Goal: Find specific page/section: Find specific page/section

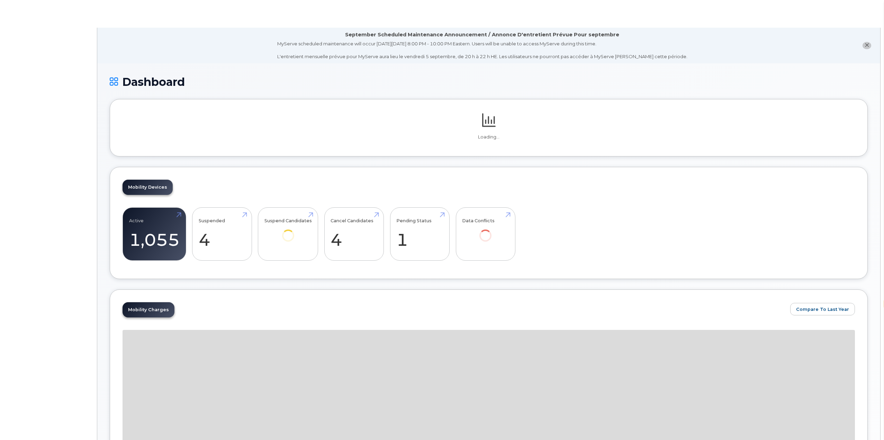
select select "en"
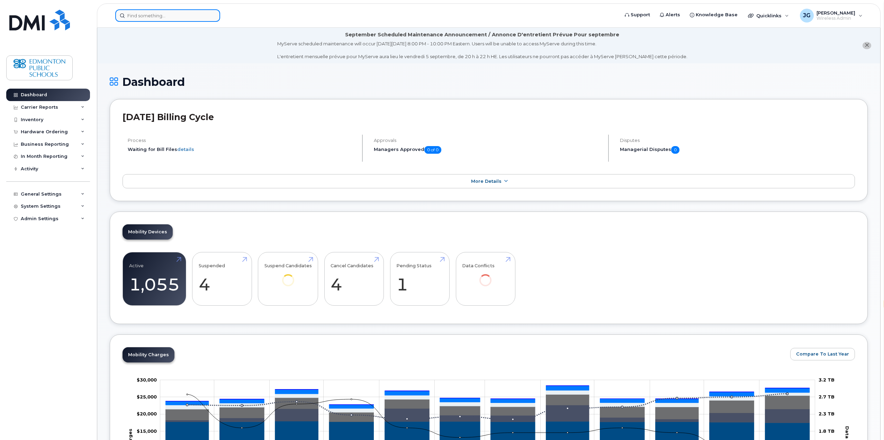
click at [188, 21] on input at bounding box center [167, 15] width 105 height 12
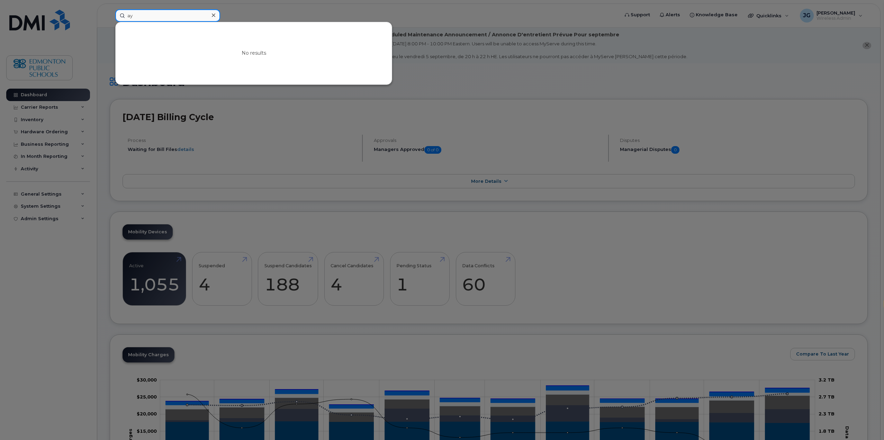
type input "a"
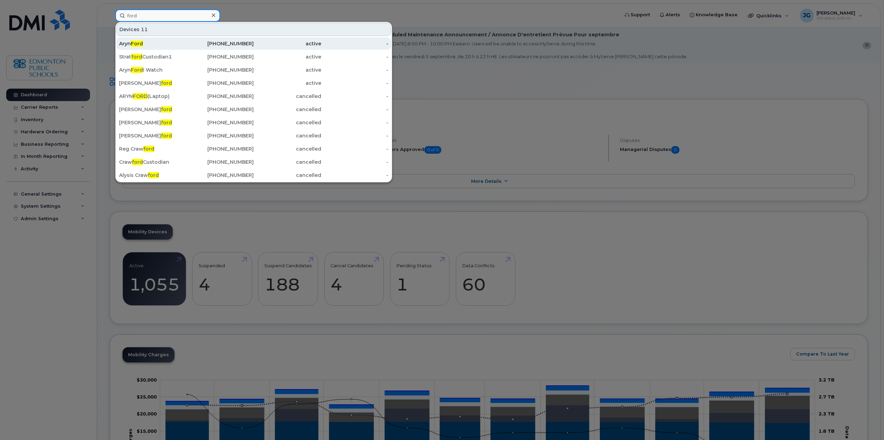
type input "ford"
click at [137, 46] on span "Ford" at bounding box center [137, 44] width 12 height 6
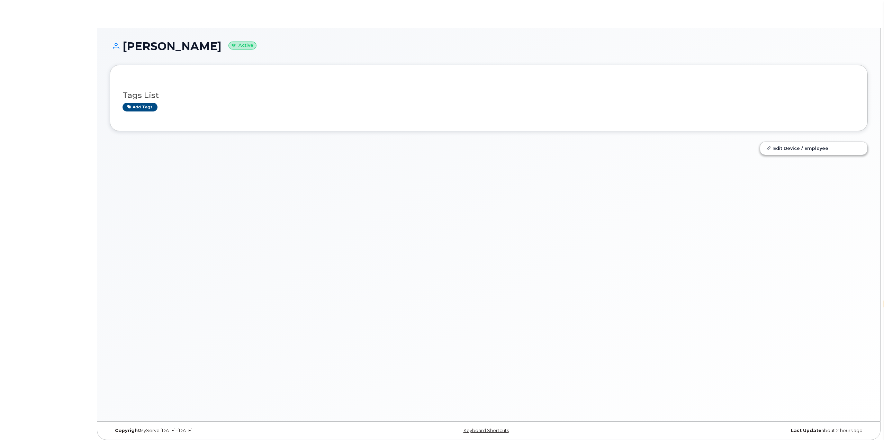
select select "en"
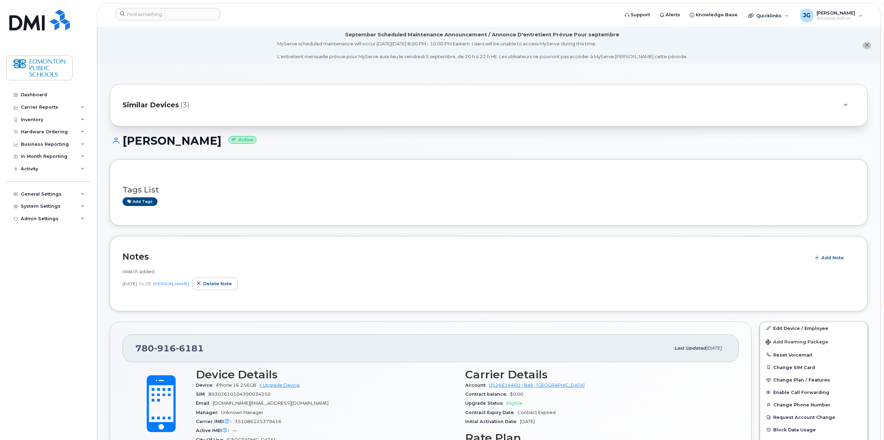
click at [154, 106] on span "Similar Devices" at bounding box center [151, 105] width 56 height 10
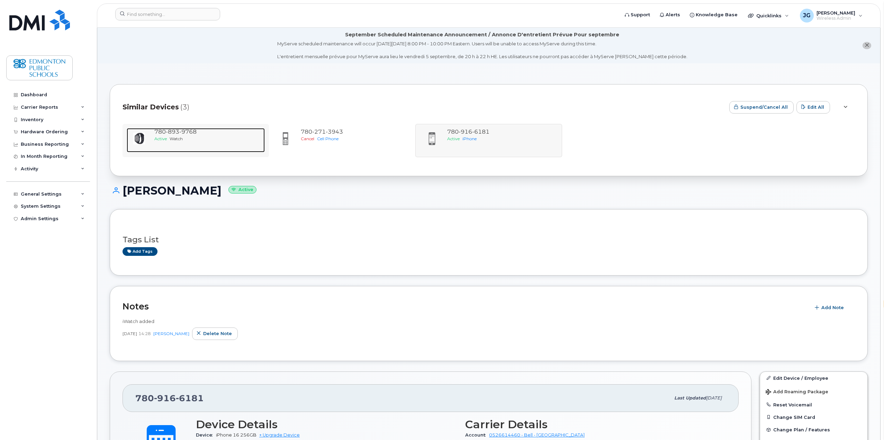
click at [171, 134] on span "893" at bounding box center [173, 131] width 14 height 7
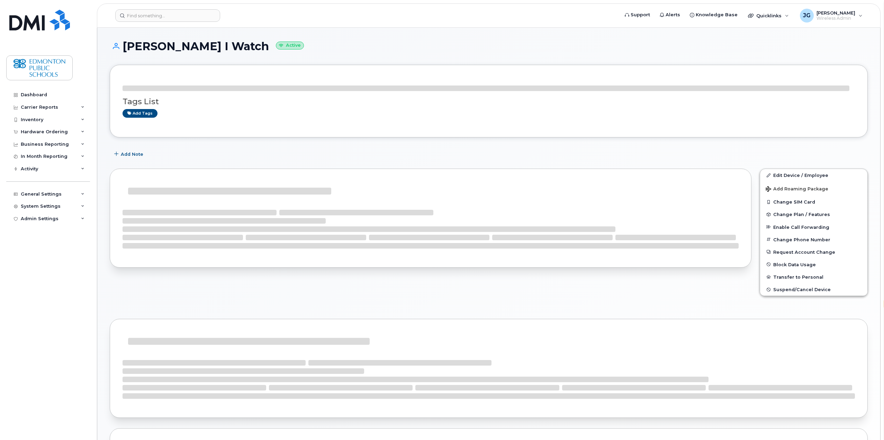
select select "en"
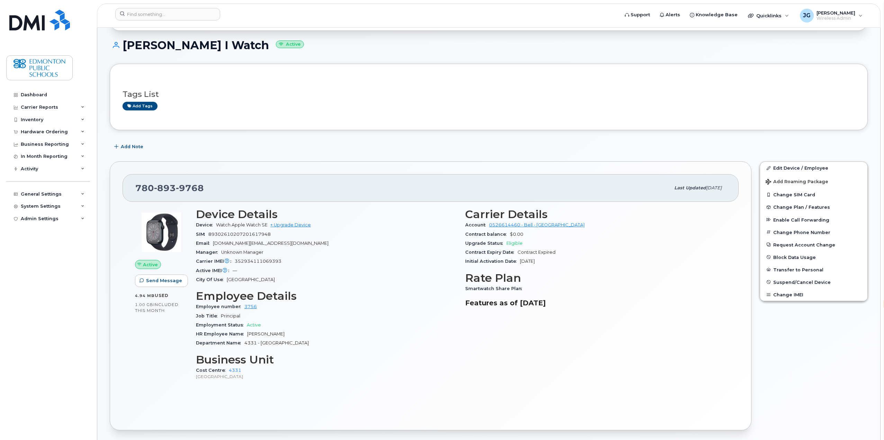
scroll to position [104, 0]
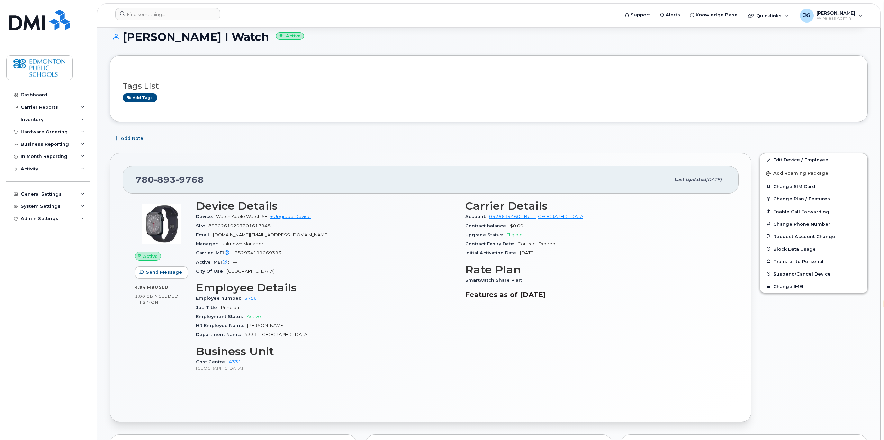
click at [476, 75] on div at bounding box center [489, 75] width 733 height 0
click at [81, 133] on icon at bounding box center [82, 131] width 3 height 3
click at [37, 158] on div "Orders" at bounding box center [32, 158] width 17 height 6
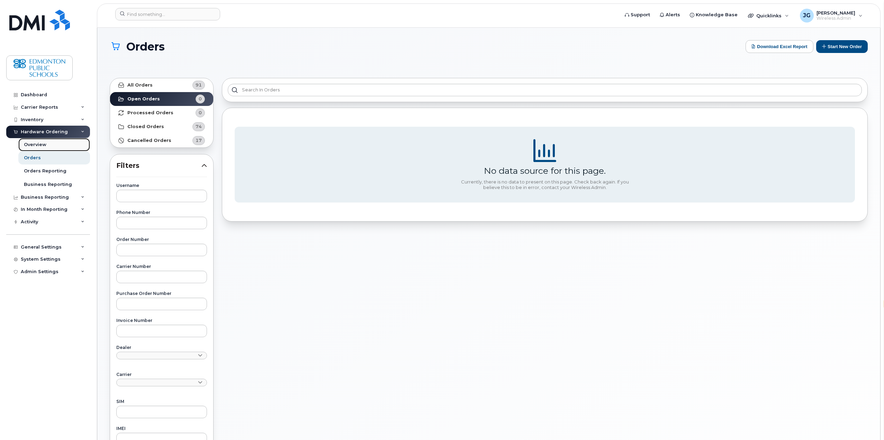
click at [41, 144] on div "Overview" at bounding box center [35, 145] width 23 height 6
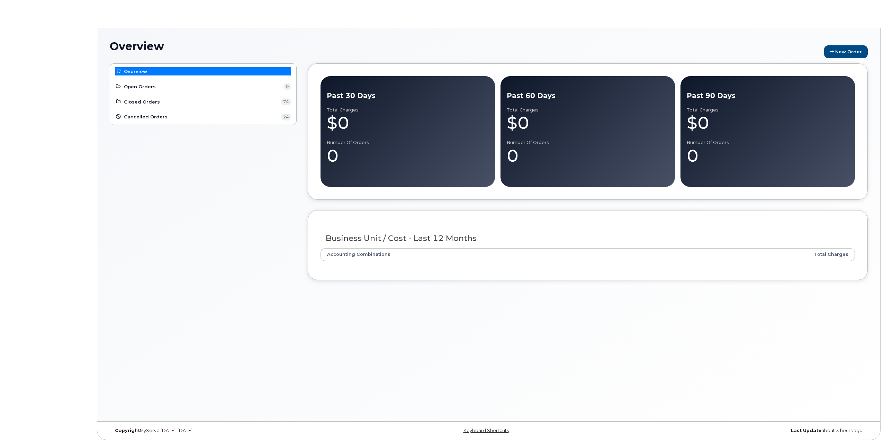
select select "en"
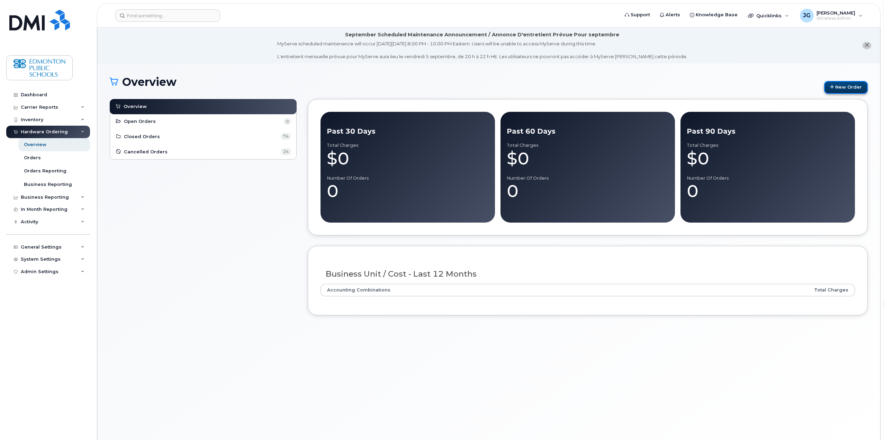
click at [843, 89] on link "New Order" at bounding box center [846, 87] width 44 height 13
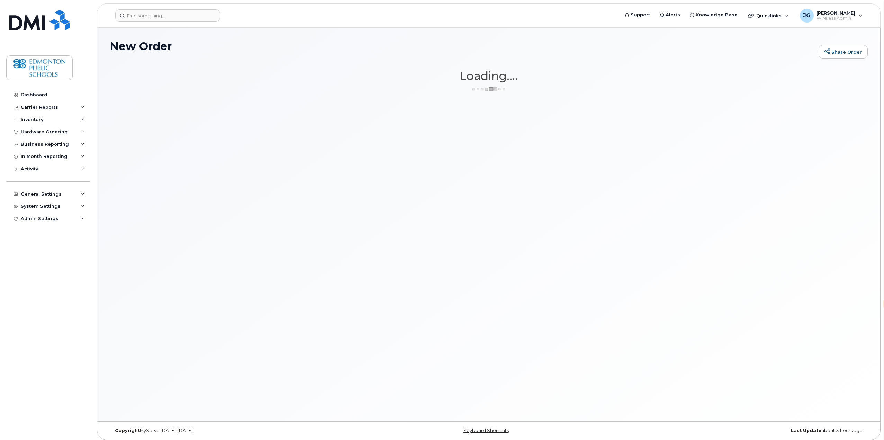
select select "en"
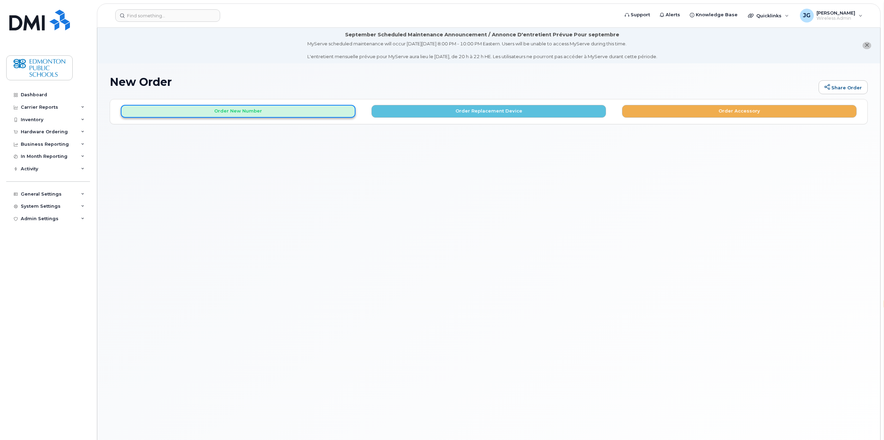
click at [251, 112] on button "Order New Number" at bounding box center [238, 111] width 235 height 13
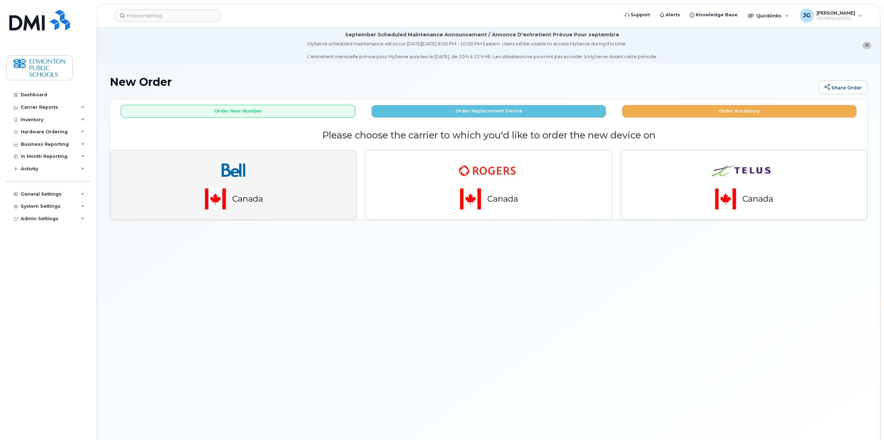
click at [253, 159] on img "button" at bounding box center [233, 185] width 97 height 58
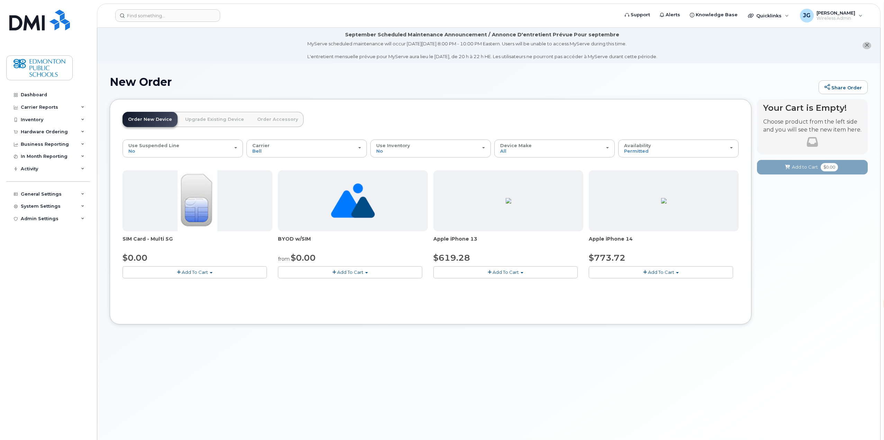
click at [869, 46] on button "close notification" at bounding box center [867, 45] width 9 height 7
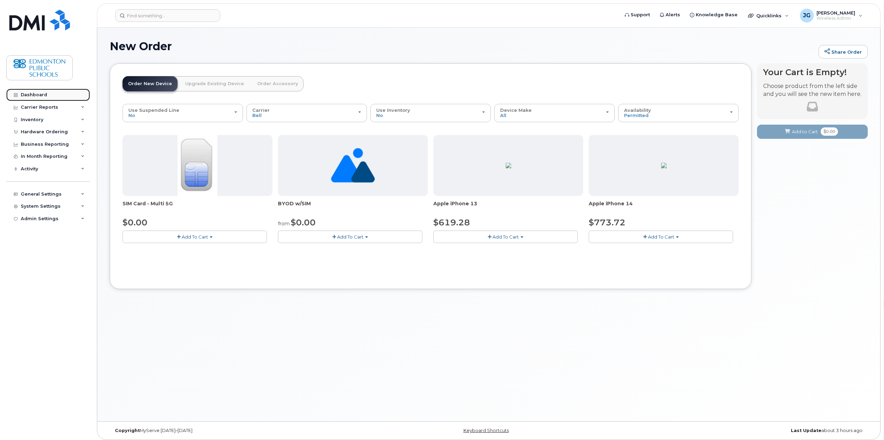
click at [34, 93] on div "Dashboard" at bounding box center [34, 95] width 26 height 6
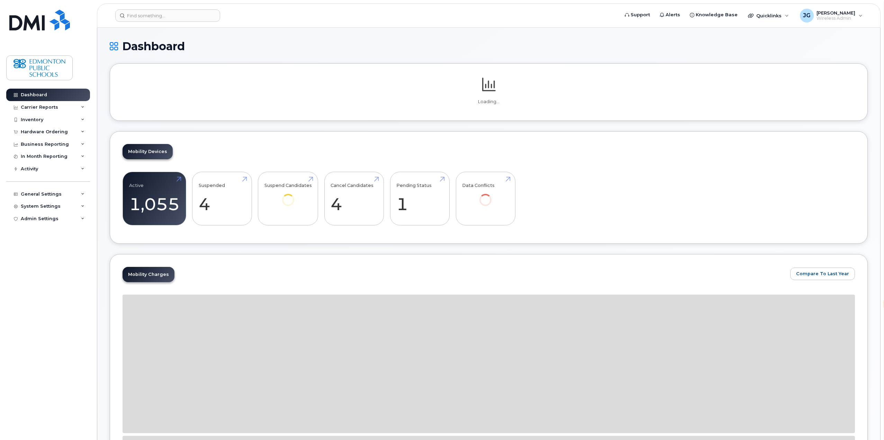
select select "en"
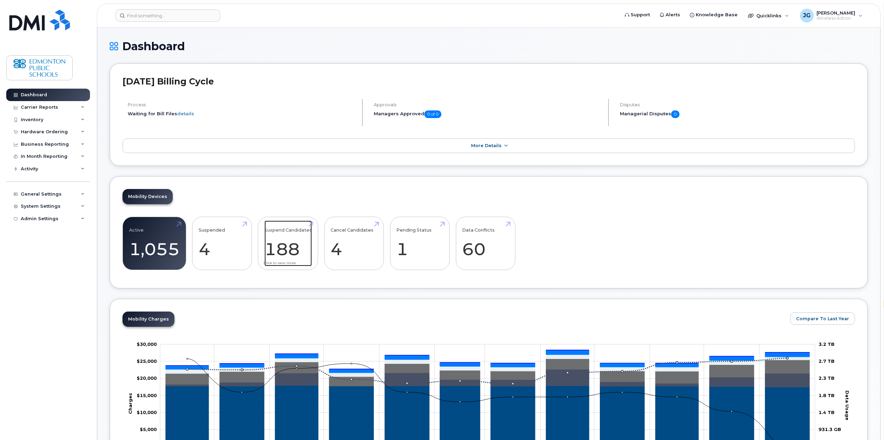
click at [284, 239] on link "Suspend Candidates 188" at bounding box center [287, 244] width 47 height 46
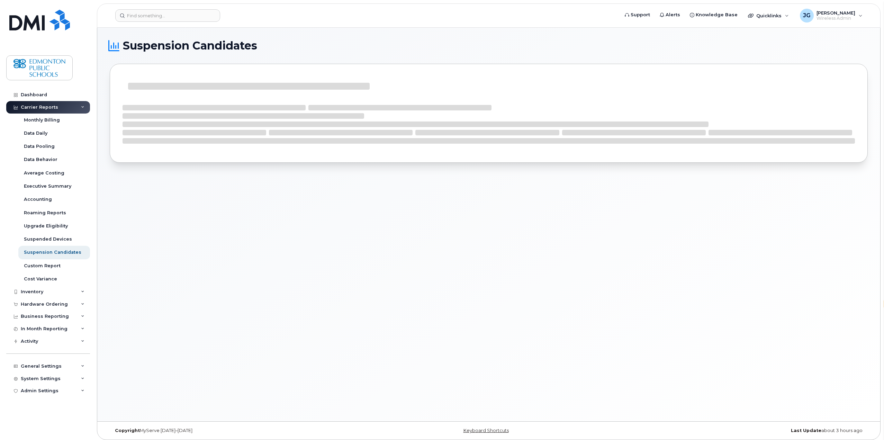
select select "en"
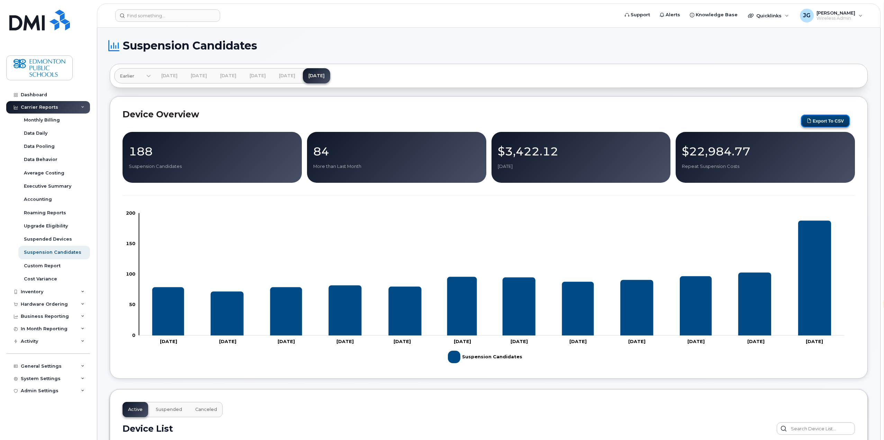
click at [829, 122] on button "Export to CSV" at bounding box center [825, 121] width 49 height 13
click at [209, 18] on div at bounding box center [167, 15] width 105 height 12
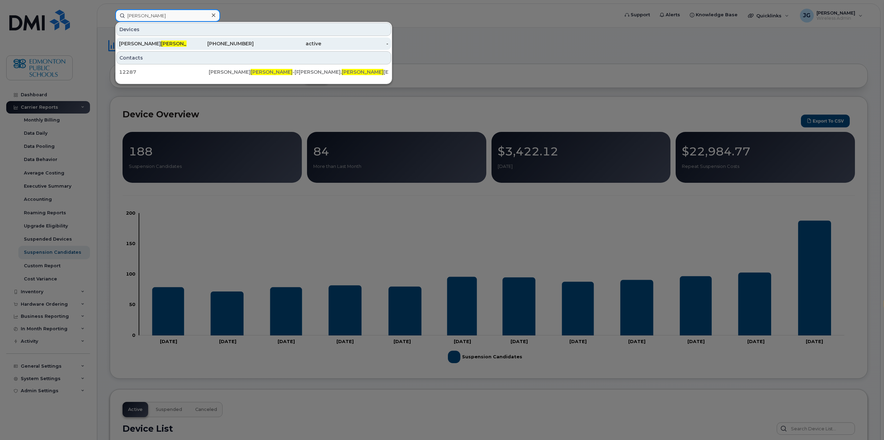
type input "giles"
click at [165, 44] on div "TRICIA GILES -WANG" at bounding box center [153, 43] width 68 height 7
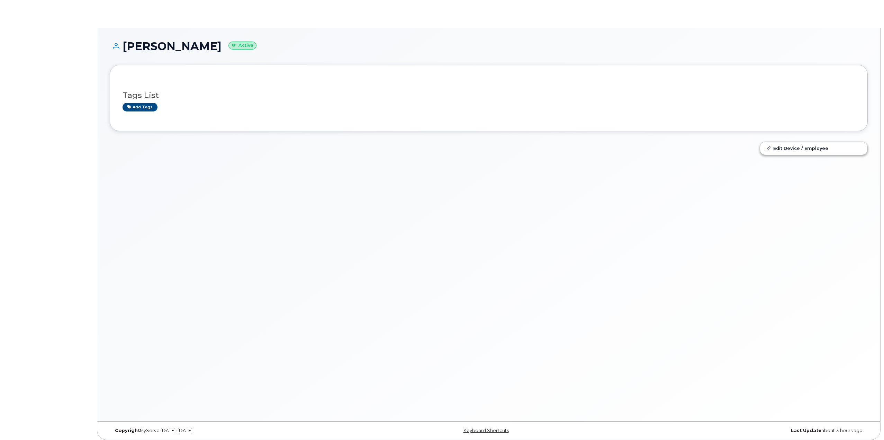
select select "en"
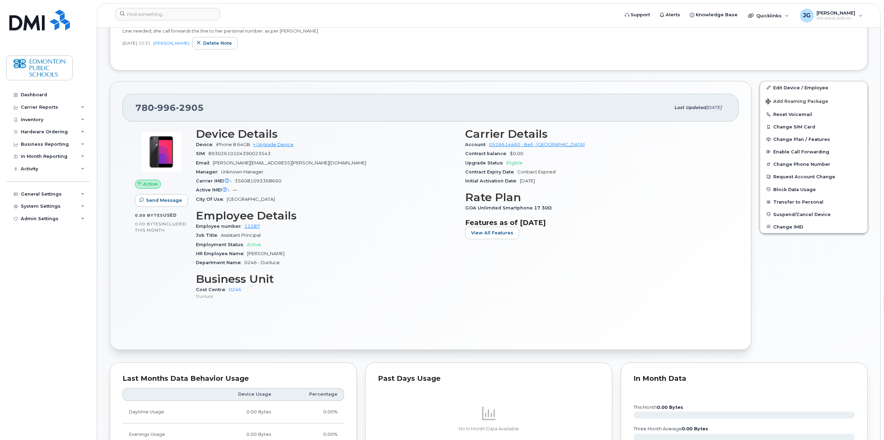
scroll to position [173, 0]
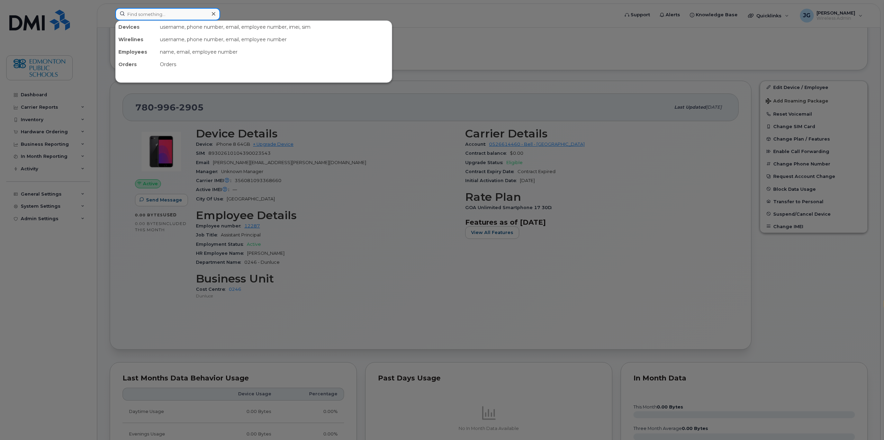
click at [175, 17] on input at bounding box center [167, 14] width 105 height 12
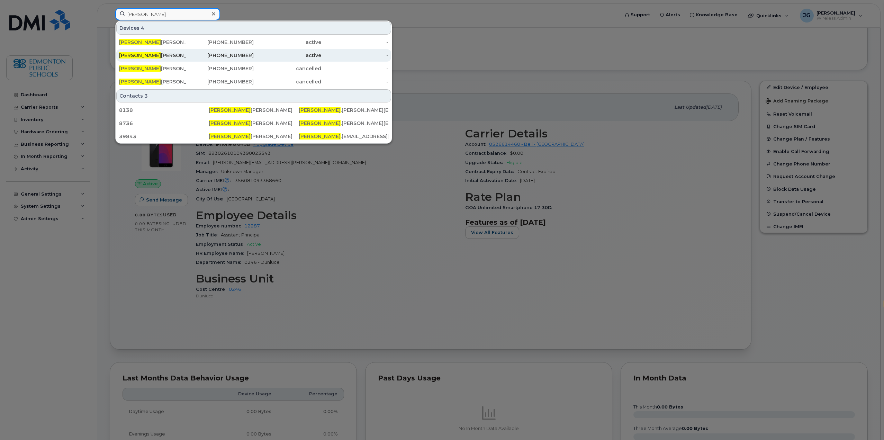
type input "[PERSON_NAME]"
click at [151, 55] on div "[PERSON_NAME]" at bounding box center [153, 55] width 68 height 7
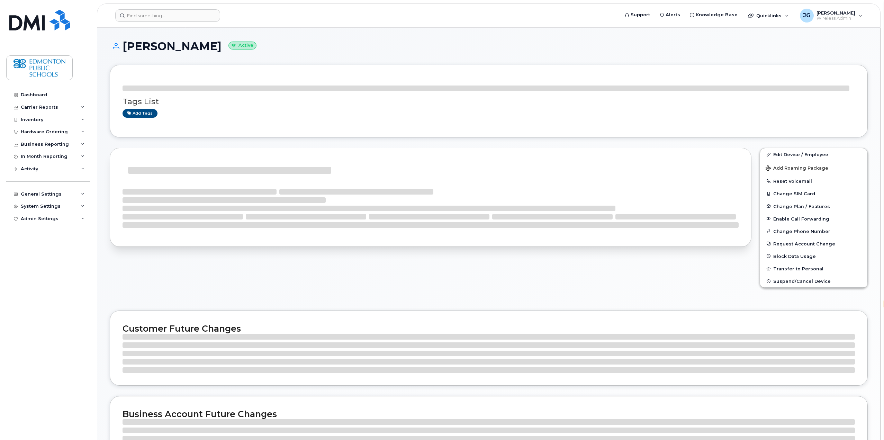
select select "en"
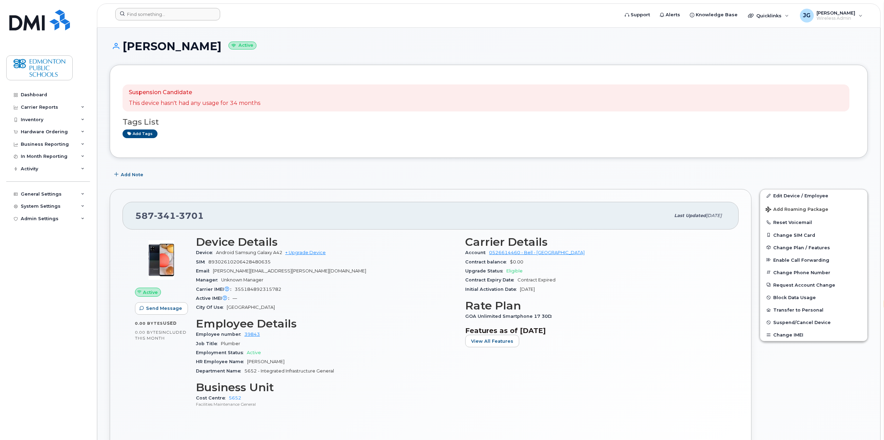
click at [190, 19] on div at bounding box center [365, 15] width 510 height 15
click at [155, 16] on input at bounding box center [167, 14] width 105 height 12
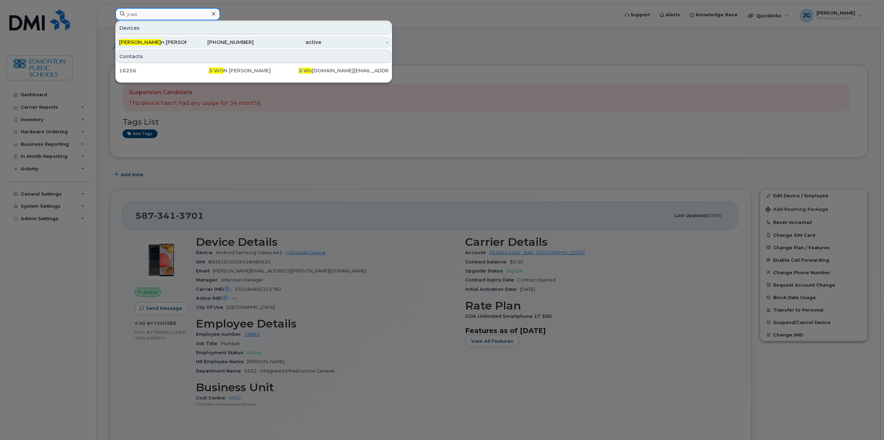
type input "ji wo"
click at [131, 43] on span "Ji Wo" at bounding box center [140, 42] width 42 height 6
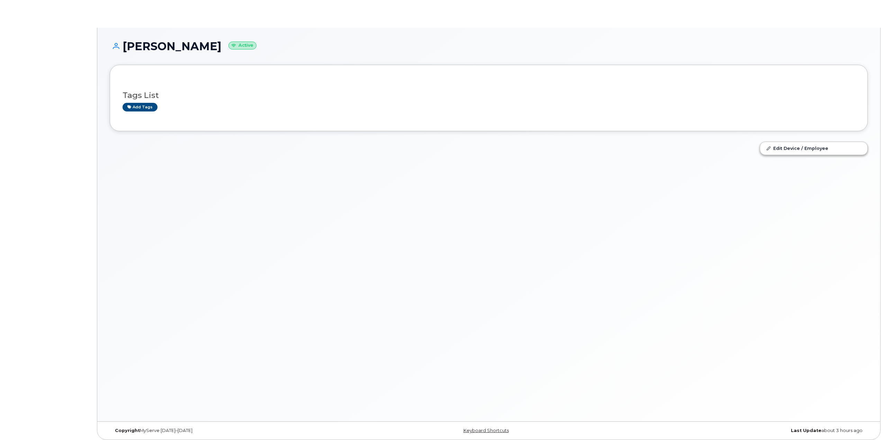
select select "en"
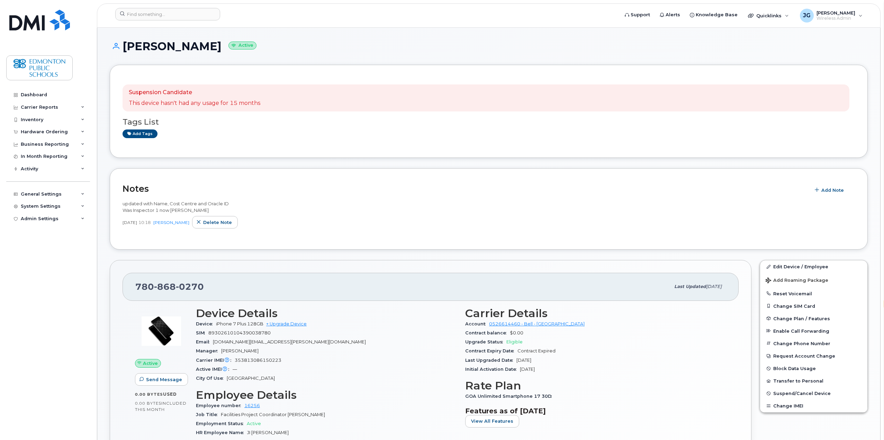
scroll to position [69, 0]
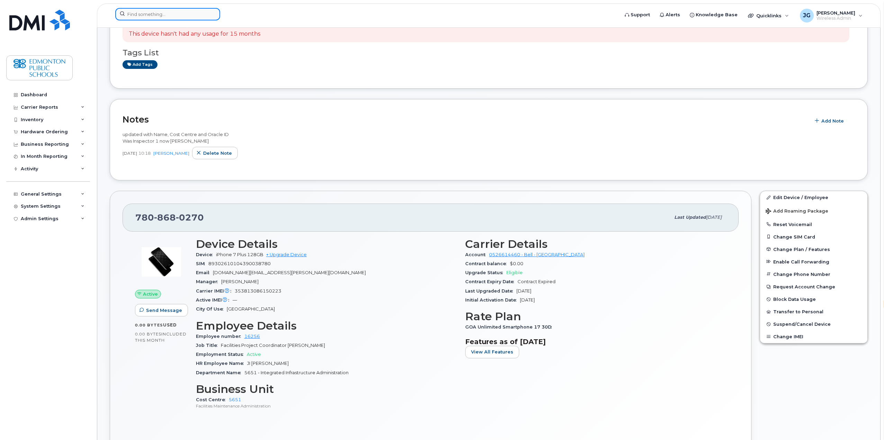
click at [203, 17] on input at bounding box center [167, 14] width 105 height 12
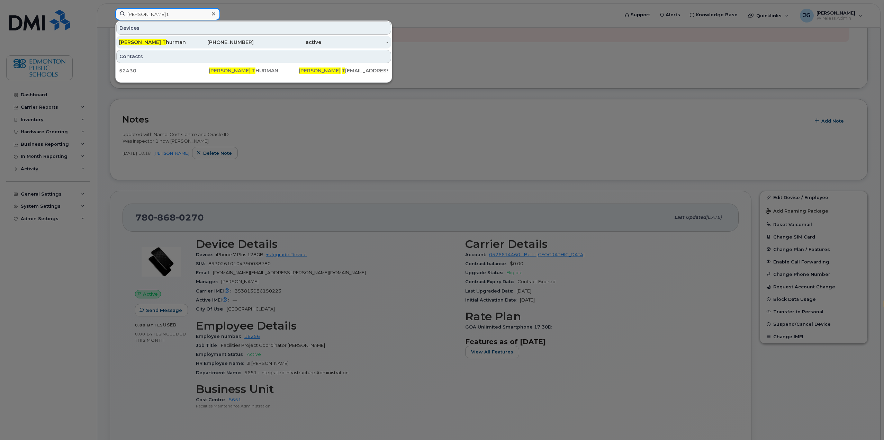
type input "lacy t"
click at [146, 43] on div "Lacy T hurman" at bounding box center [153, 42] width 68 height 7
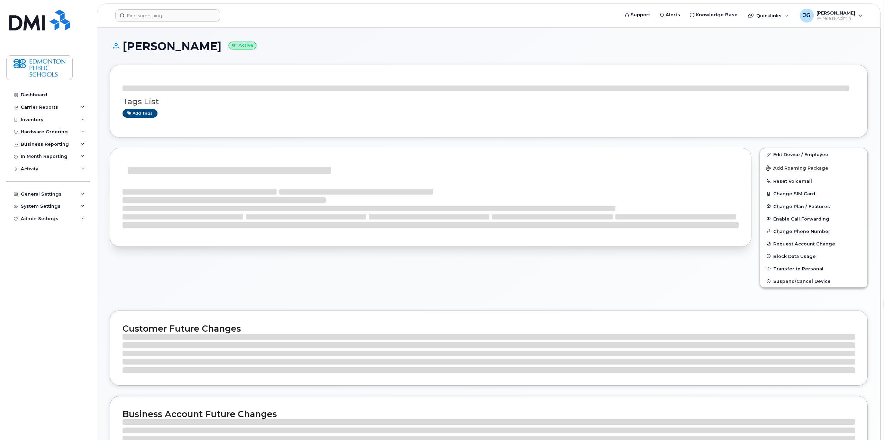
select select "en"
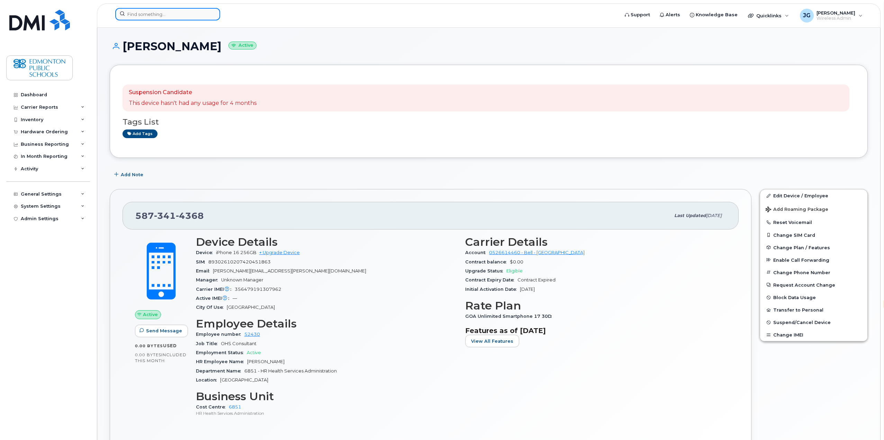
click at [184, 15] on input at bounding box center [167, 14] width 105 height 12
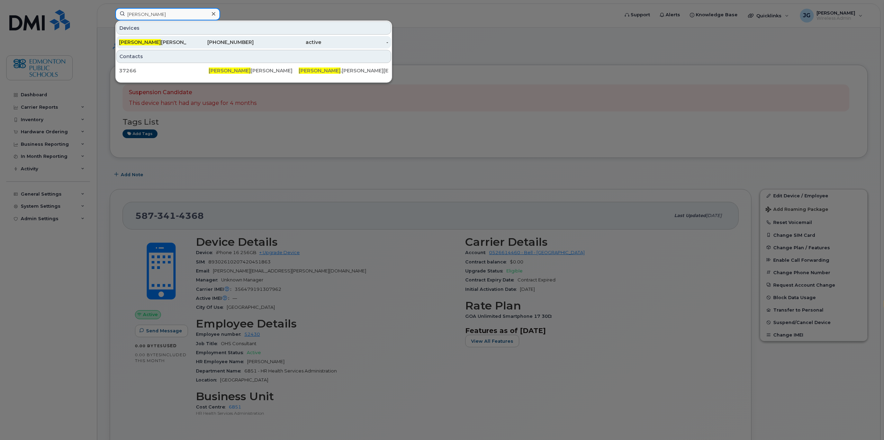
type input "[PERSON_NAME]"
click at [149, 43] on div "[PERSON_NAME]" at bounding box center [153, 42] width 68 height 7
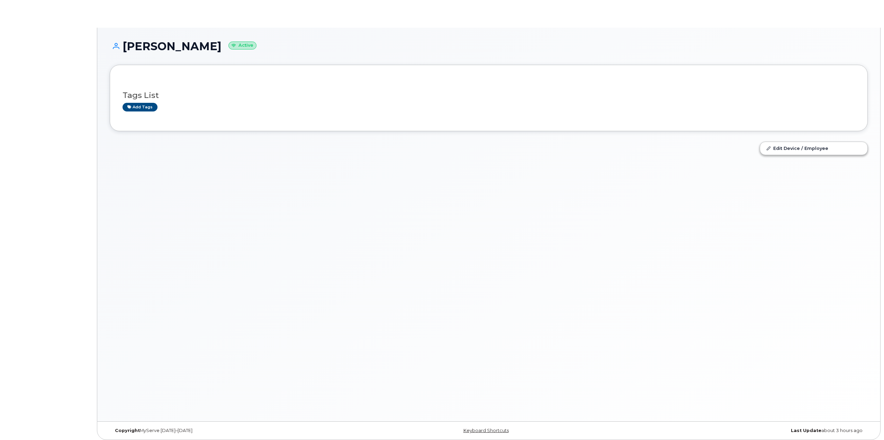
select select "en"
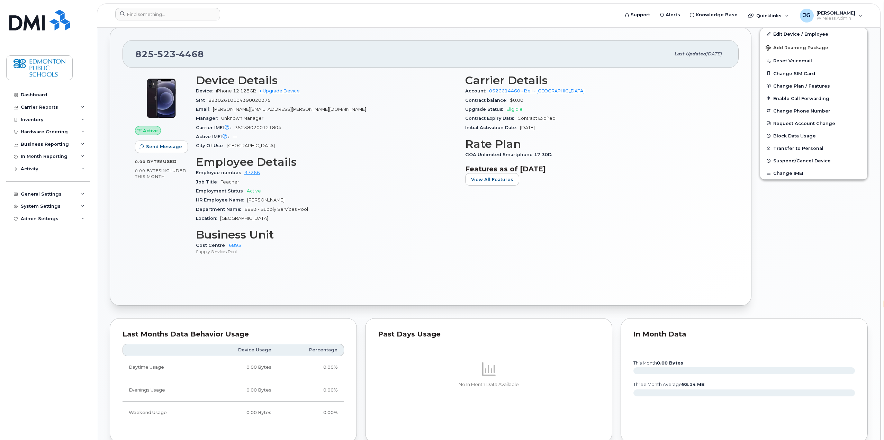
scroll to position [173, 0]
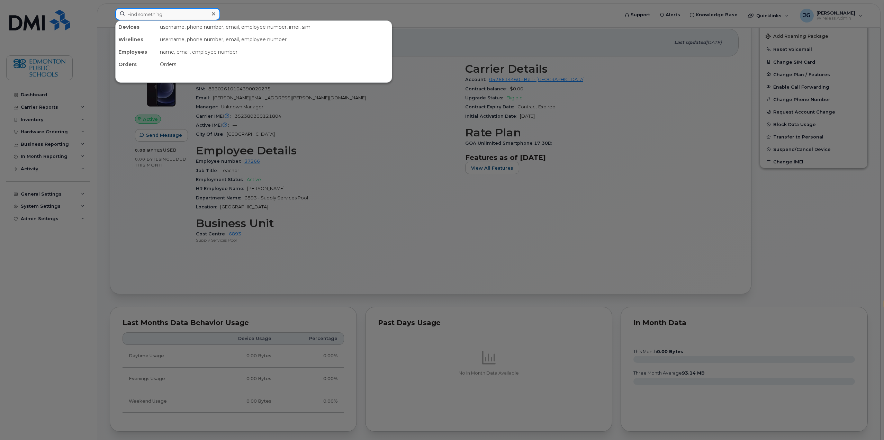
paste input "[PERSON_NAME] TRAVELLER"
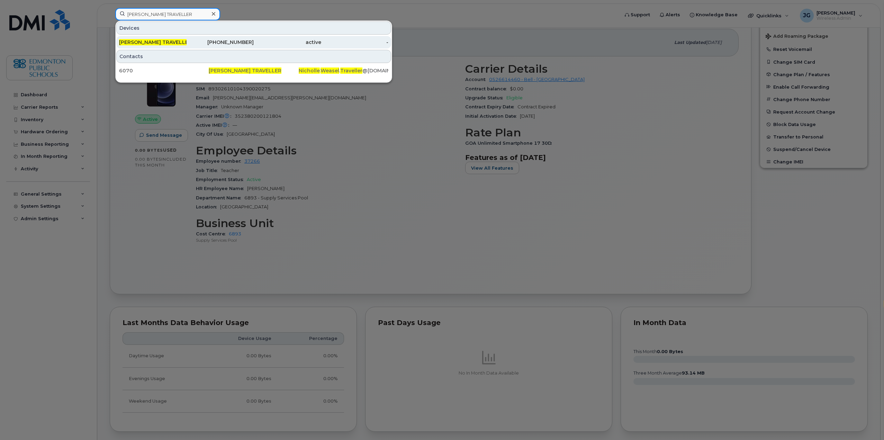
type input "[PERSON_NAME] TRAVELLER"
click at [162, 42] on span "[PERSON_NAME] TRAVELLER" at bounding box center [155, 42] width 73 height 6
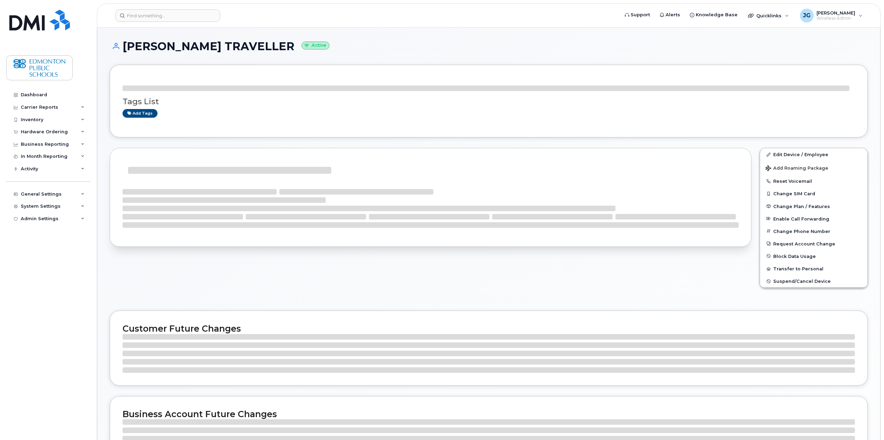
select select "en"
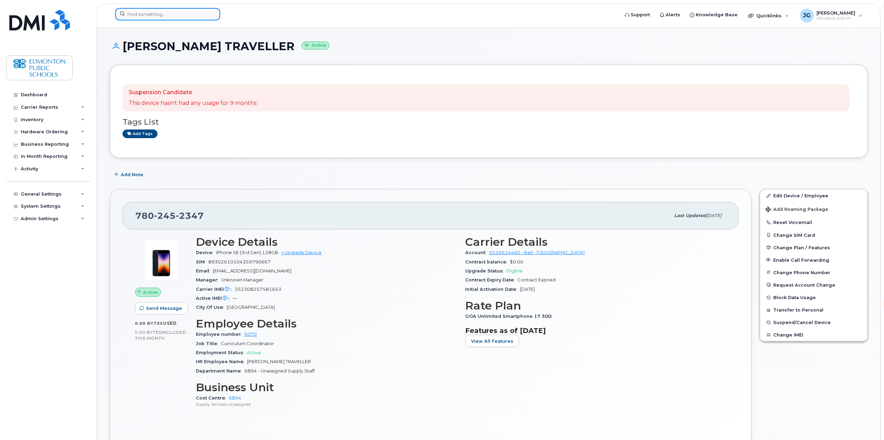
click at [173, 14] on input at bounding box center [167, 14] width 105 height 12
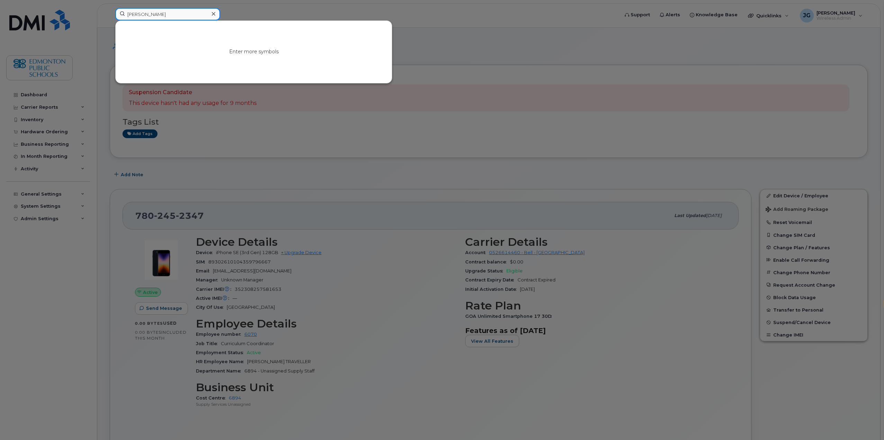
type input "john fedor"
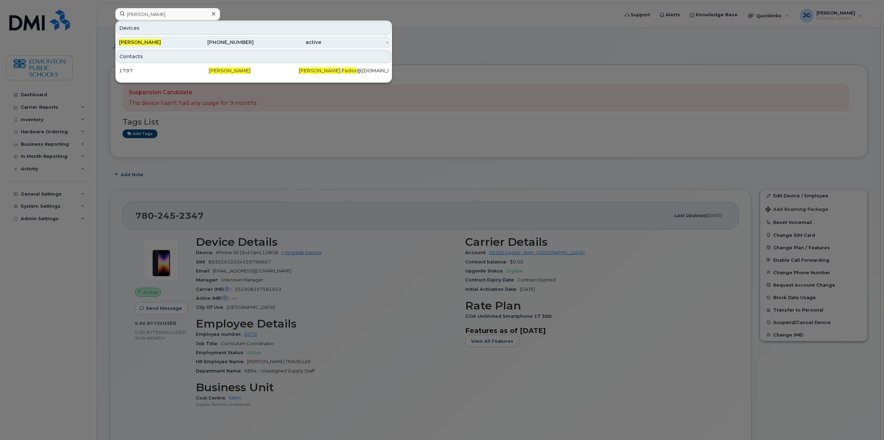
click at [146, 42] on span "John Fedor" at bounding box center [140, 42] width 42 height 6
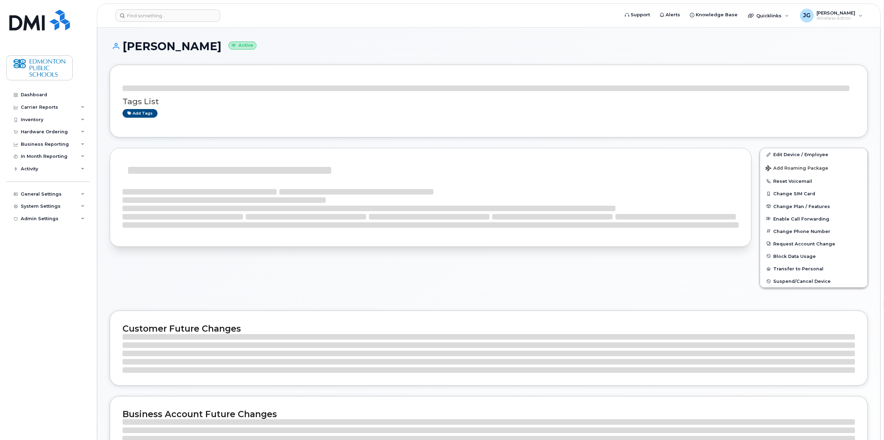
select select "en"
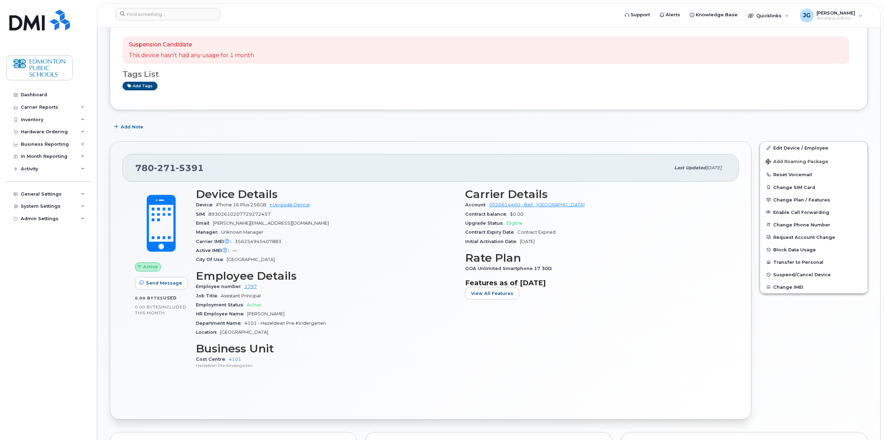
scroll to position [69, 0]
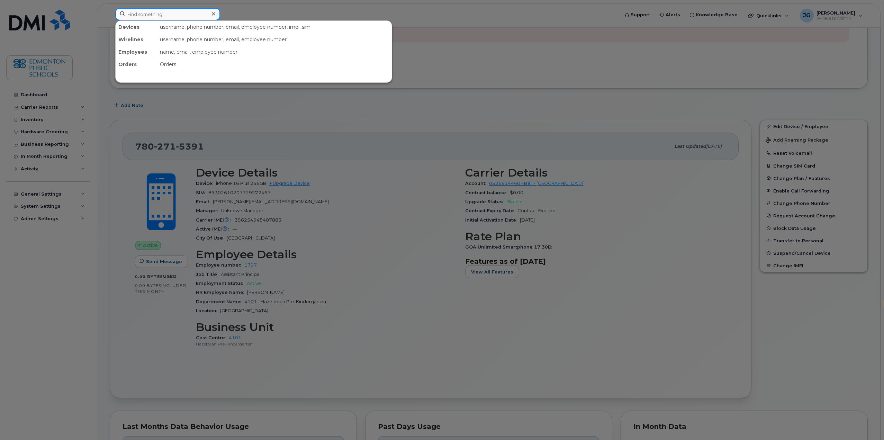
click at [211, 18] on div at bounding box center [167, 14] width 105 height 12
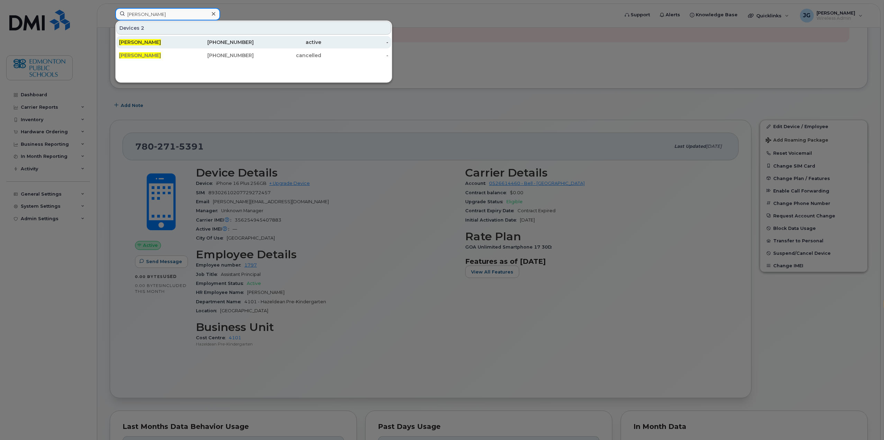
type input "[PERSON_NAME]"
click at [141, 43] on span "[PERSON_NAME]" at bounding box center [140, 42] width 42 height 6
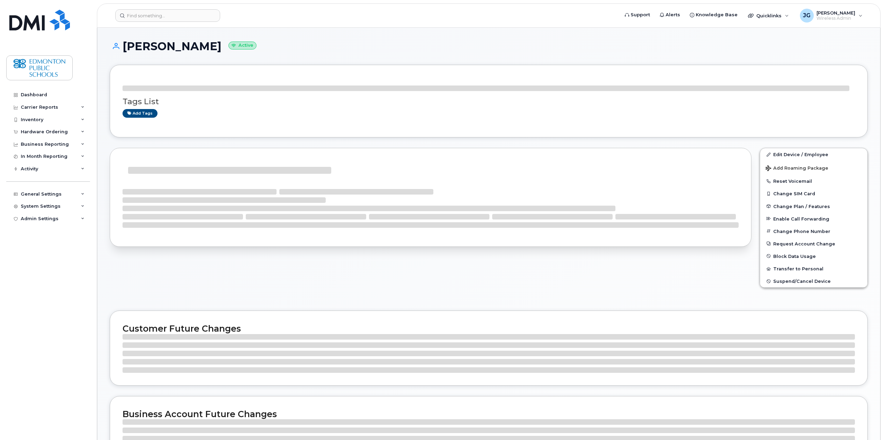
select select "en"
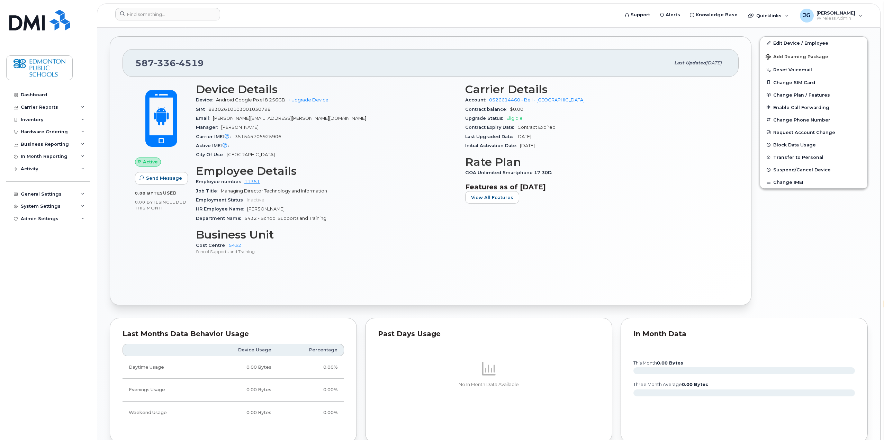
scroll to position [242, 0]
